Goal: Download file/media

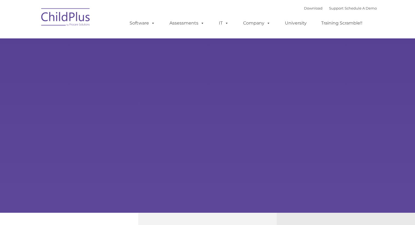
type input ""
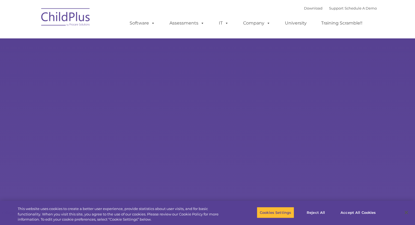
select select "MEDIUM"
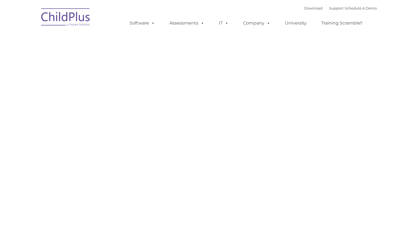
type input ""
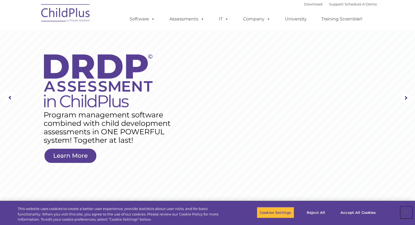
click at [406, 213] on button "Close" at bounding box center [406, 213] width 12 height 12
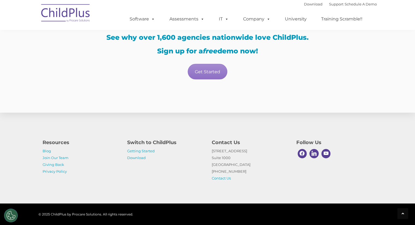
scroll to position [1106, 0]
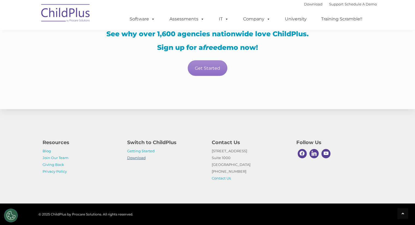
click at [143, 156] on link "Download" at bounding box center [136, 158] width 19 height 4
